Goal: Entertainment & Leisure: Consume media (video, audio)

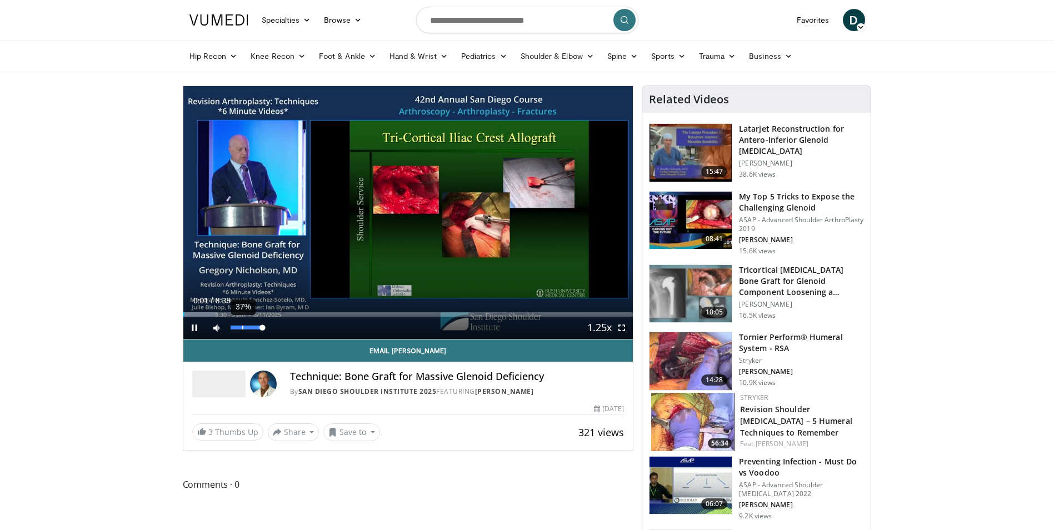
click at [242, 327] on div "37%" at bounding box center [247, 327] width 32 height 4
click at [237, 327] on div "Volume Level" at bounding box center [234, 327] width 7 height 4
click at [622, 329] on span "Video Player" at bounding box center [621, 328] width 22 height 22
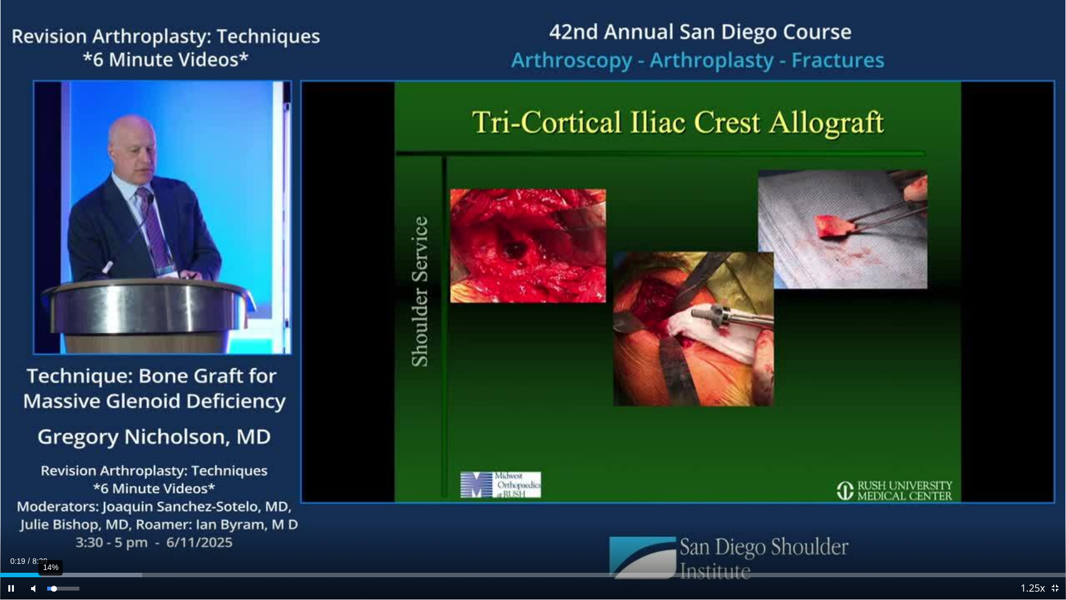
click at [52, 529] on div "Volume Level" at bounding box center [50, 589] width 7 height 4
click at [1053, 529] on span "Video Player" at bounding box center [1055, 588] width 22 height 22
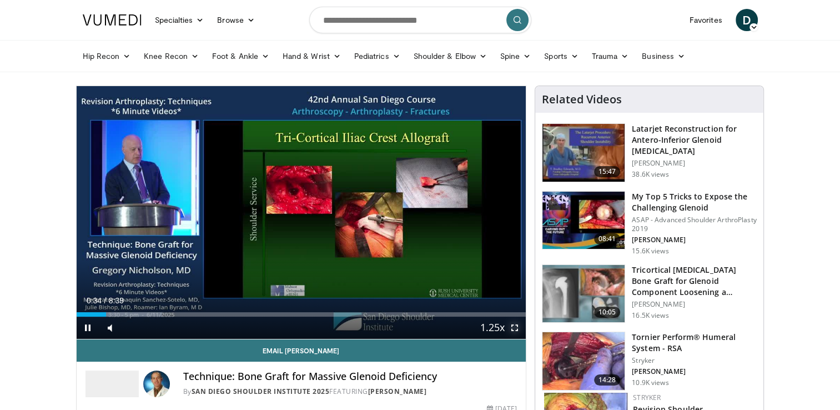
click at [516, 327] on span "Video Player" at bounding box center [515, 328] width 22 height 22
